Goal: Navigation & Orientation: Understand site structure

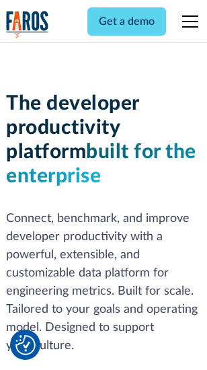
scroll to position [203, 0]
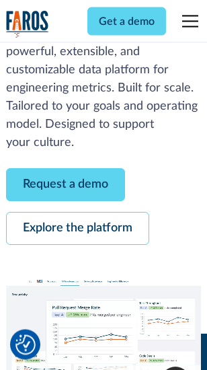
click at [66, 186] on link "Request a demo" at bounding box center [65, 185] width 119 height 33
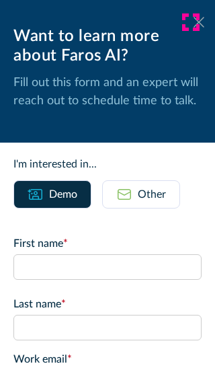
click at [194, 22] on icon at bounding box center [199, 22] width 11 height 10
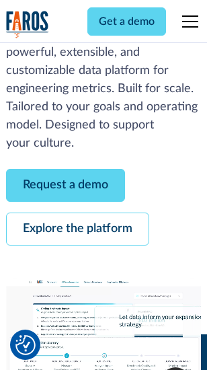
scroll to position [246, 0]
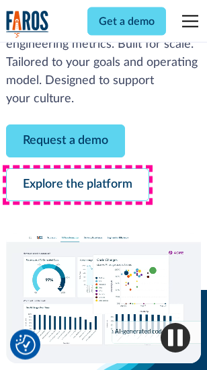
click at [77, 186] on link "Explore the platform" at bounding box center [77, 185] width 143 height 33
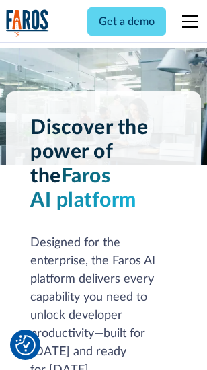
scroll to position [10262, 0]
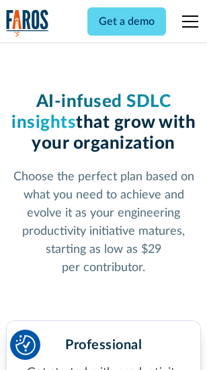
scroll to position [2140, 0]
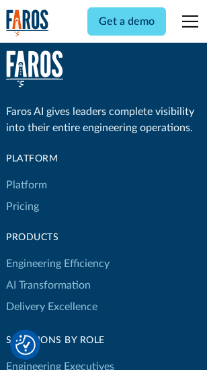
click at [26, 185] on link "Platform" at bounding box center [26, 185] width 41 height 22
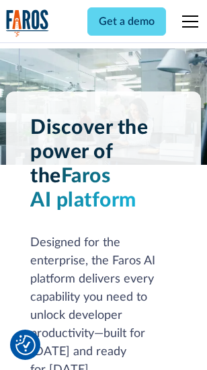
scroll to position [10694, 0]
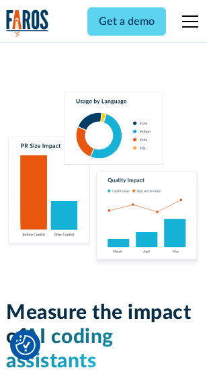
scroll to position [8411, 0]
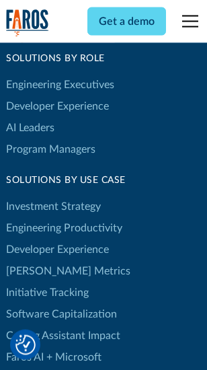
click at [40, 261] on link "[PERSON_NAME] Metrics" at bounding box center [68, 272] width 125 height 22
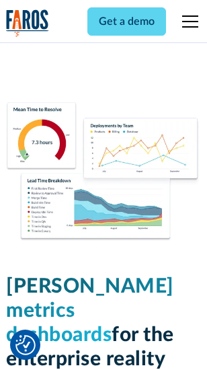
scroll to position [5967, 0]
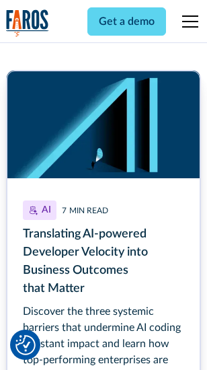
scroll to position [6101, 0]
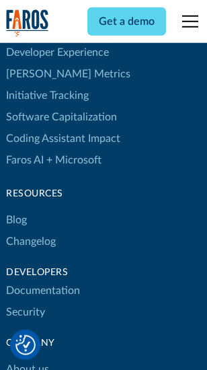
click at [31, 231] on link "Changelog" at bounding box center [31, 242] width 50 height 22
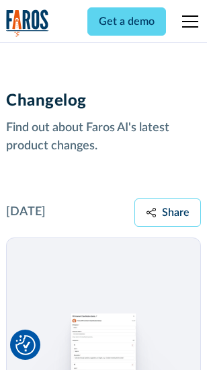
scroll to position [16516, 0]
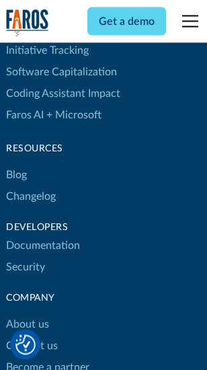
click at [27, 314] on link "About us" at bounding box center [27, 325] width 43 height 22
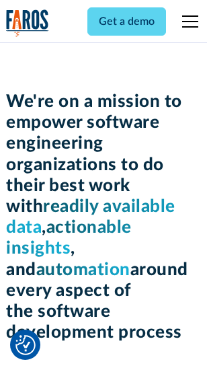
scroll to position [4662, 0]
